Goal: Task Accomplishment & Management: Manage account settings

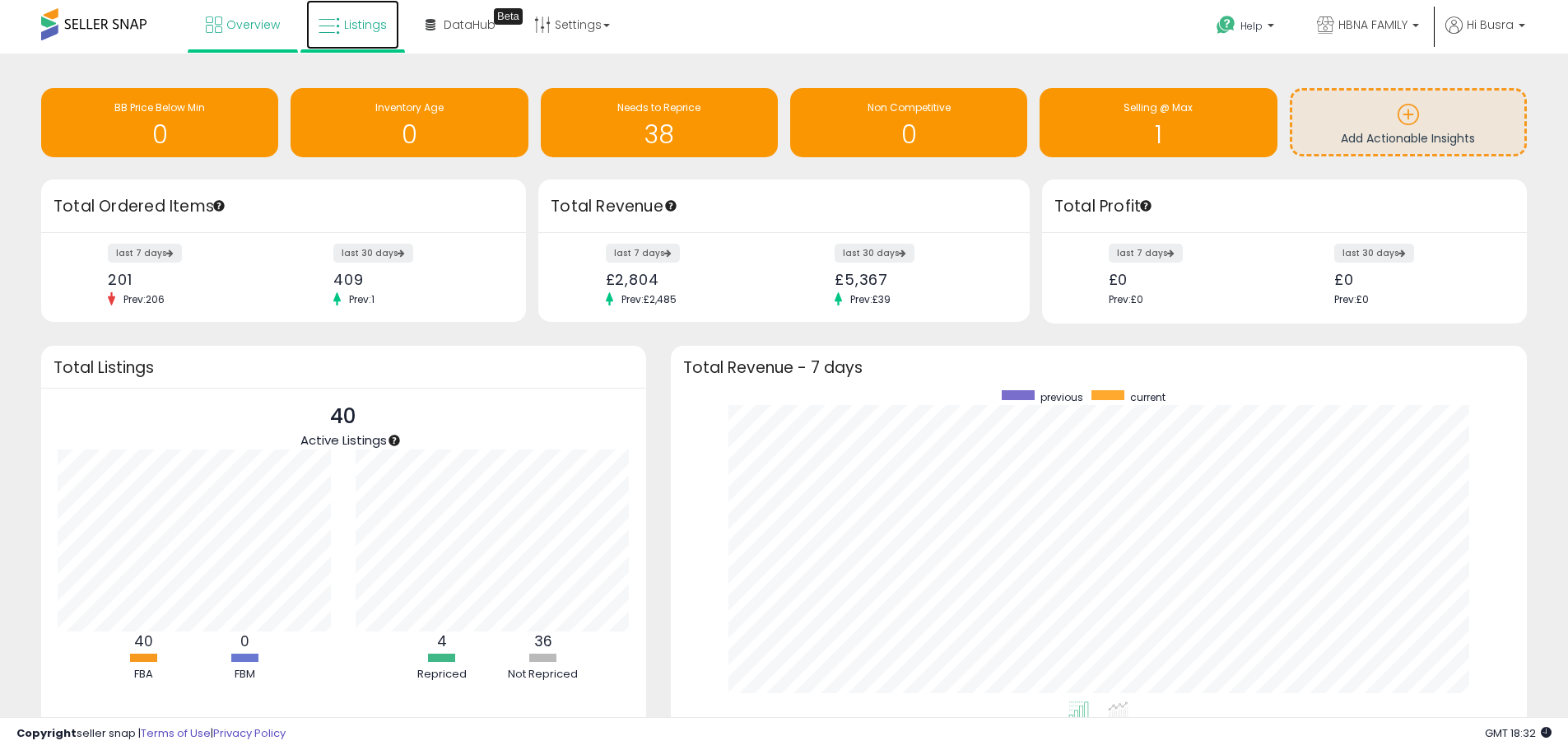
click at [353, 31] on span "Listings" at bounding box center [365, 24] width 43 height 16
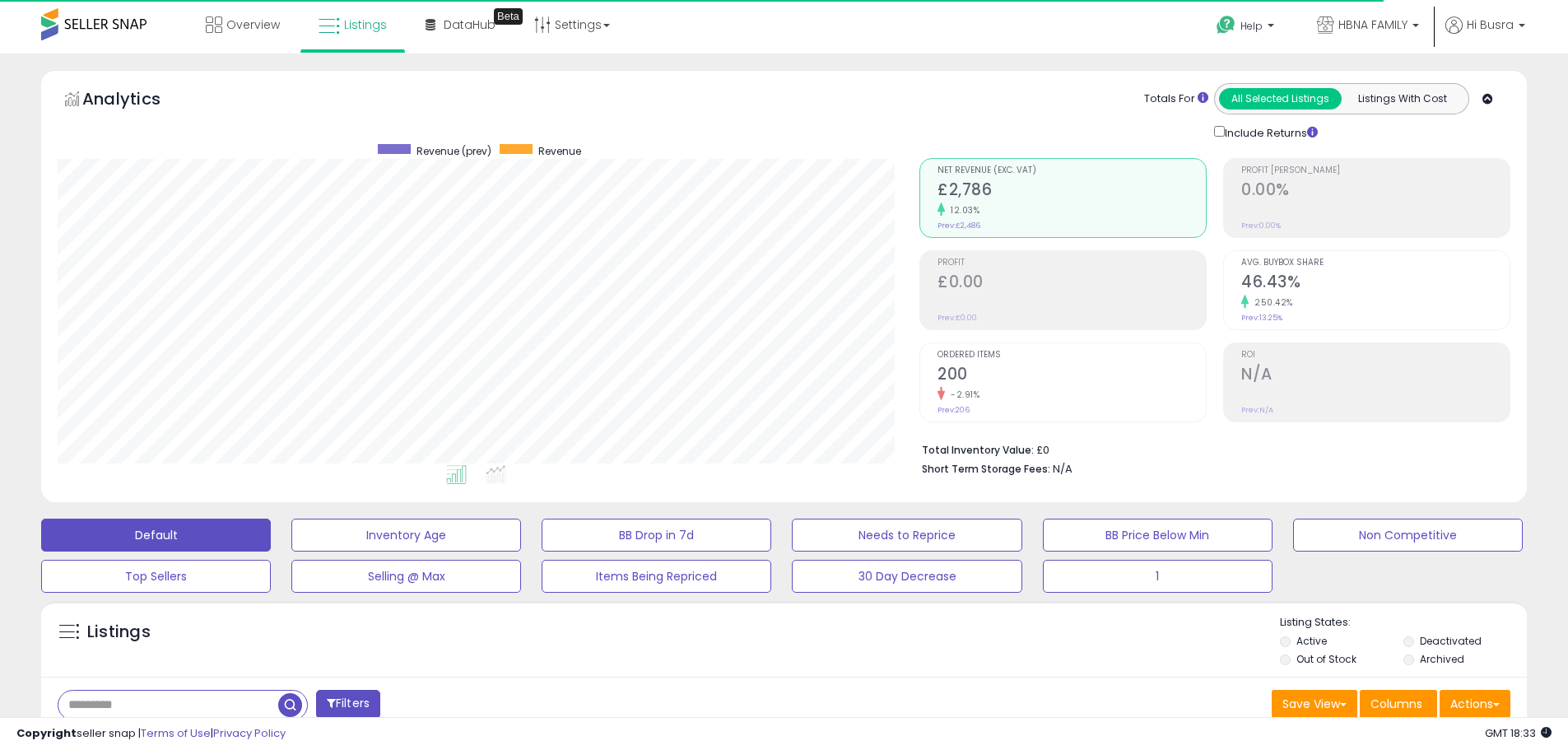
scroll to position [337, 862]
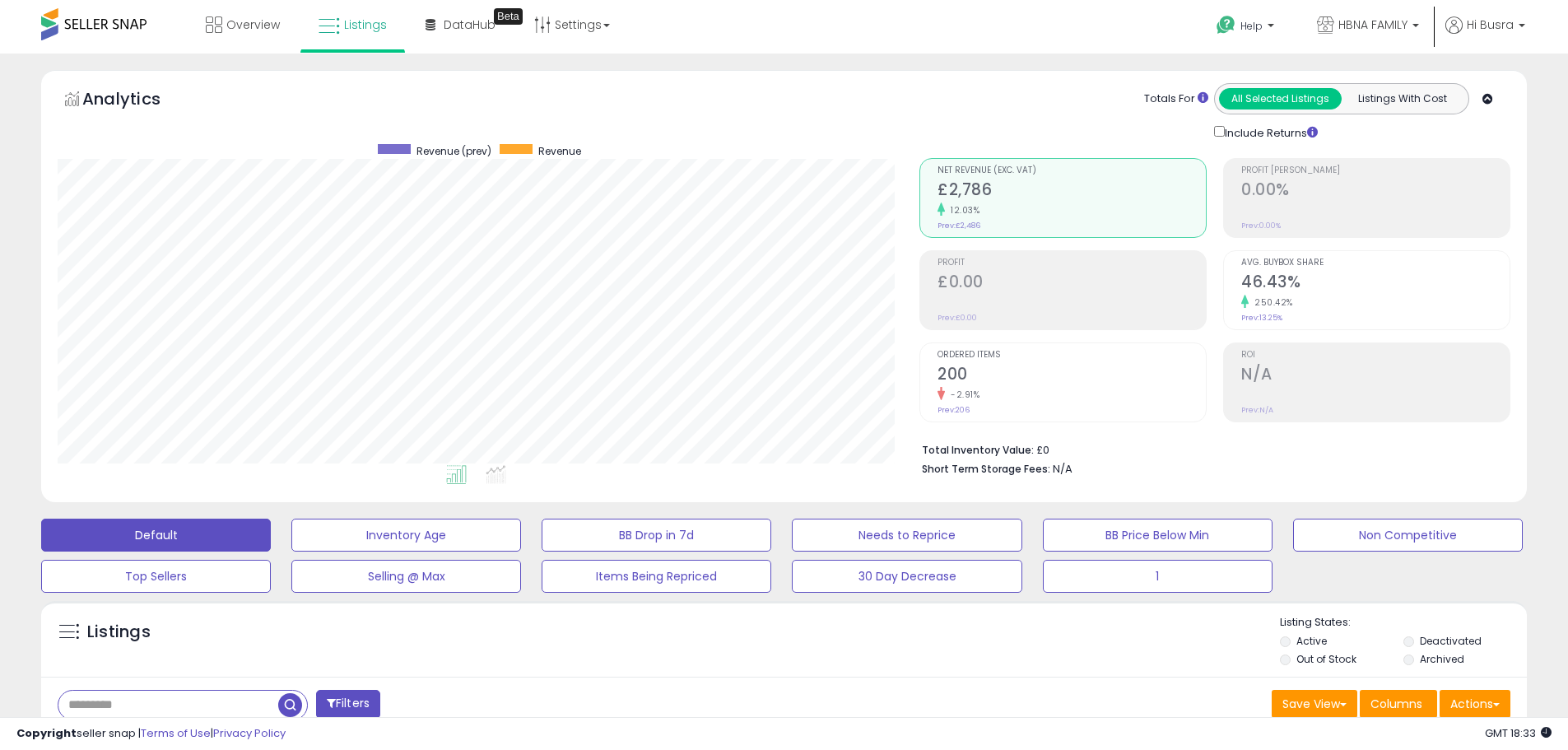
click at [1512, 14] on ul "Help Contact Support Search Knowledge Hub Request a Feature HBNA FAMILY Alphecca" at bounding box center [1364, 26] width 333 height 53
click at [1507, 24] on span "Hi Busra" at bounding box center [1490, 24] width 47 height 16
click at [1500, 91] on link "Account" at bounding box center [1487, 88] width 43 height 15
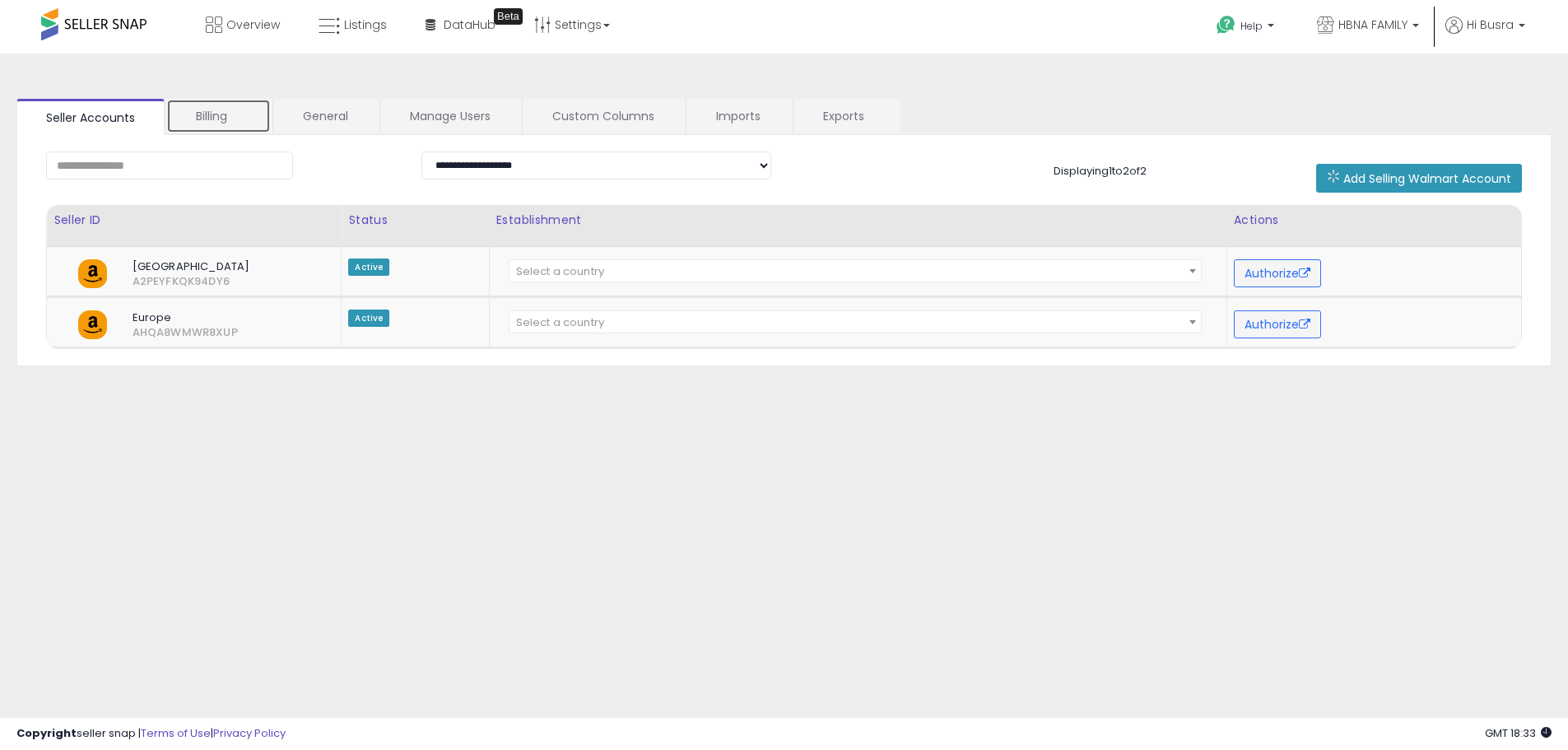
click at [222, 112] on link "Billing" at bounding box center [218, 116] width 104 height 35
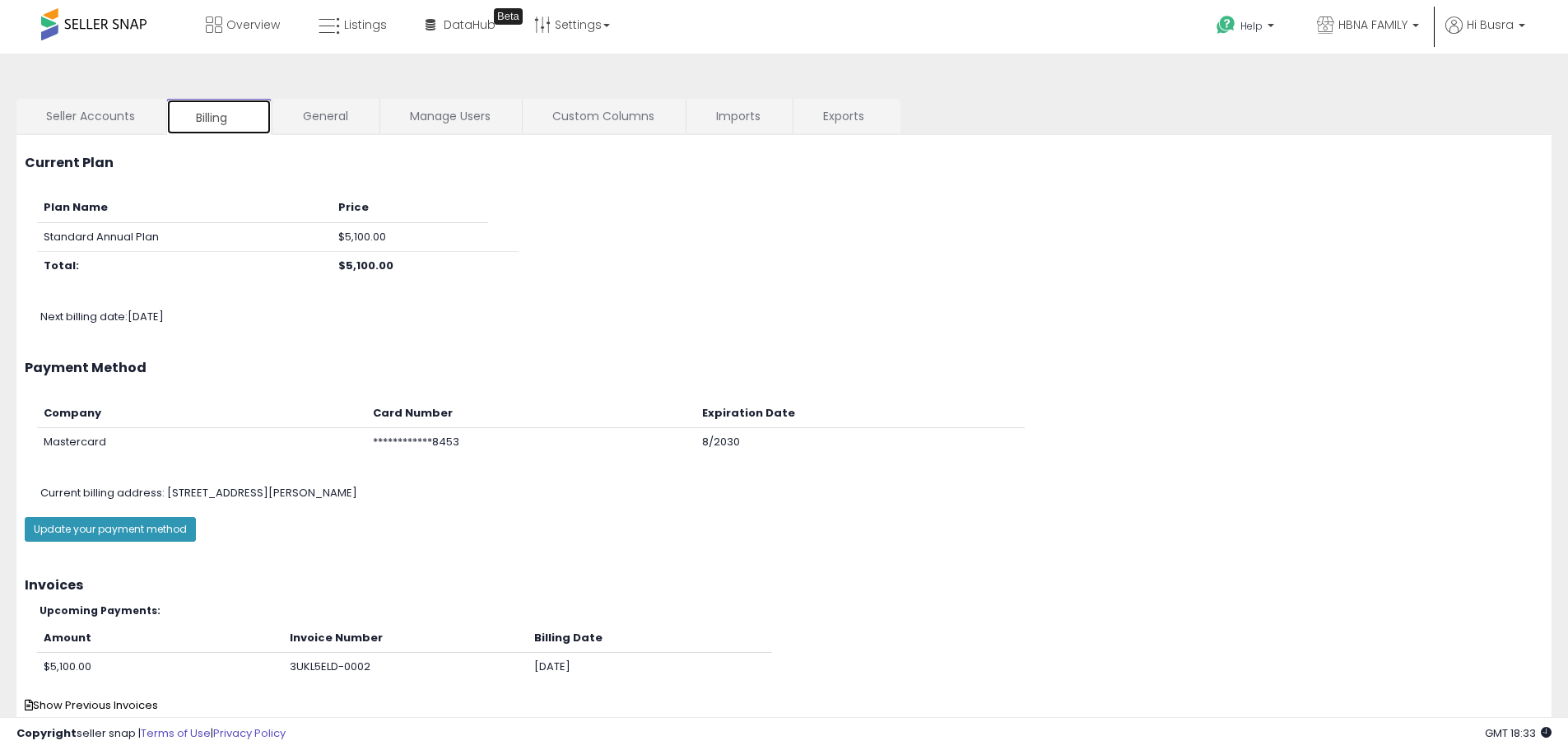
scroll to position [54, 0]
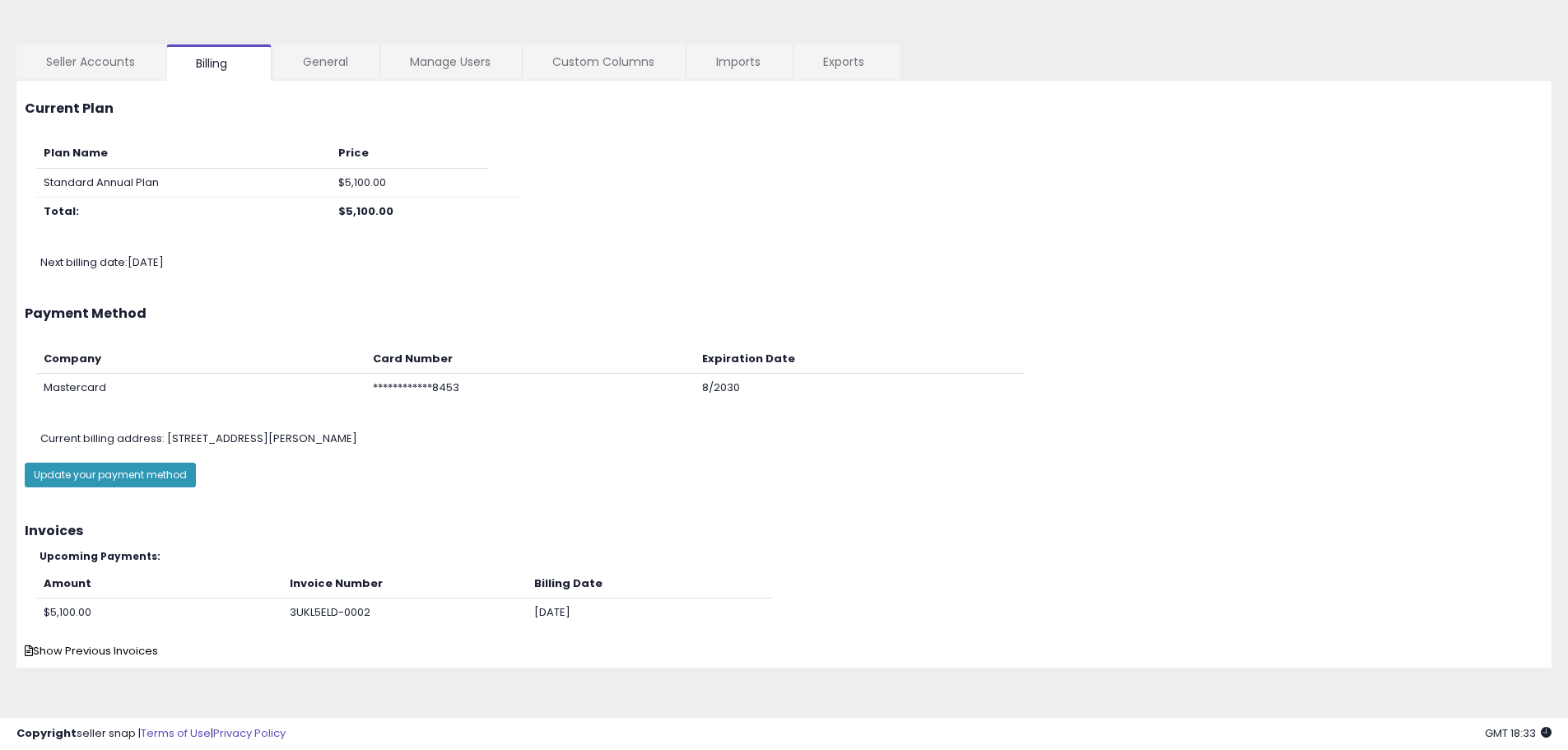
click at [1159, 98] on div "Current Plan" at bounding box center [784, 111] width 1543 height 27
